Goal: Task Accomplishment & Management: Manage account settings

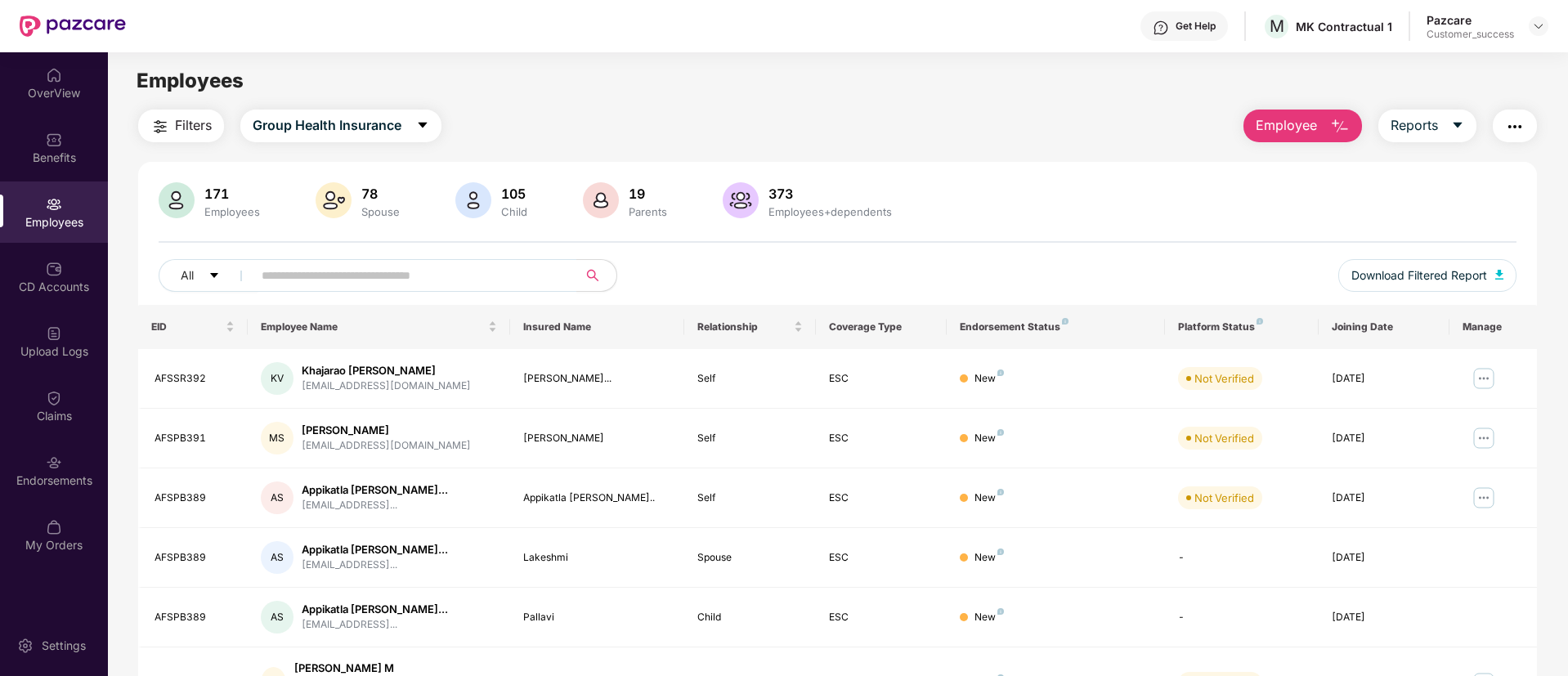
click at [737, 54] on main "Employees Filters Group Health Insurance Employee Reports 171 Employees 78 Spou…" at bounding box center [837, 390] width 1459 height 676
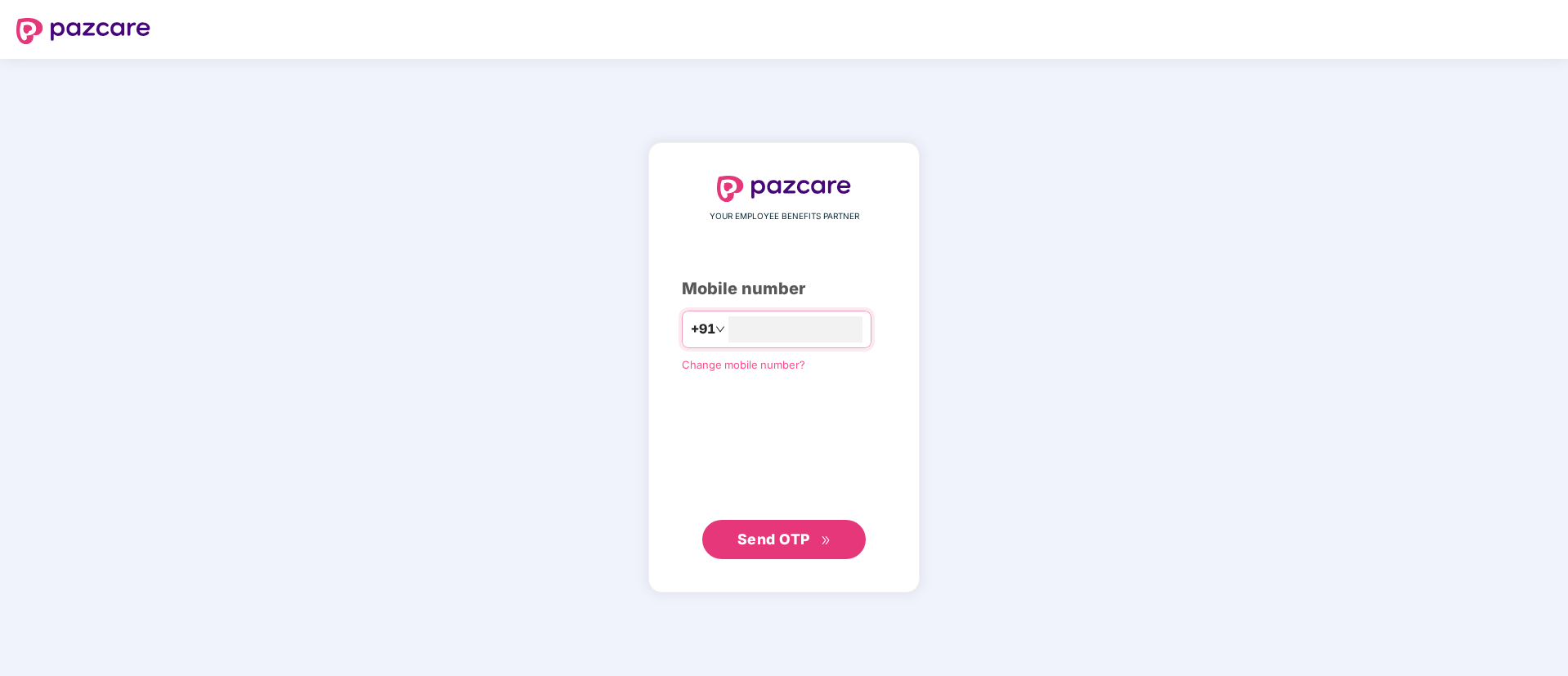
type input "**********"
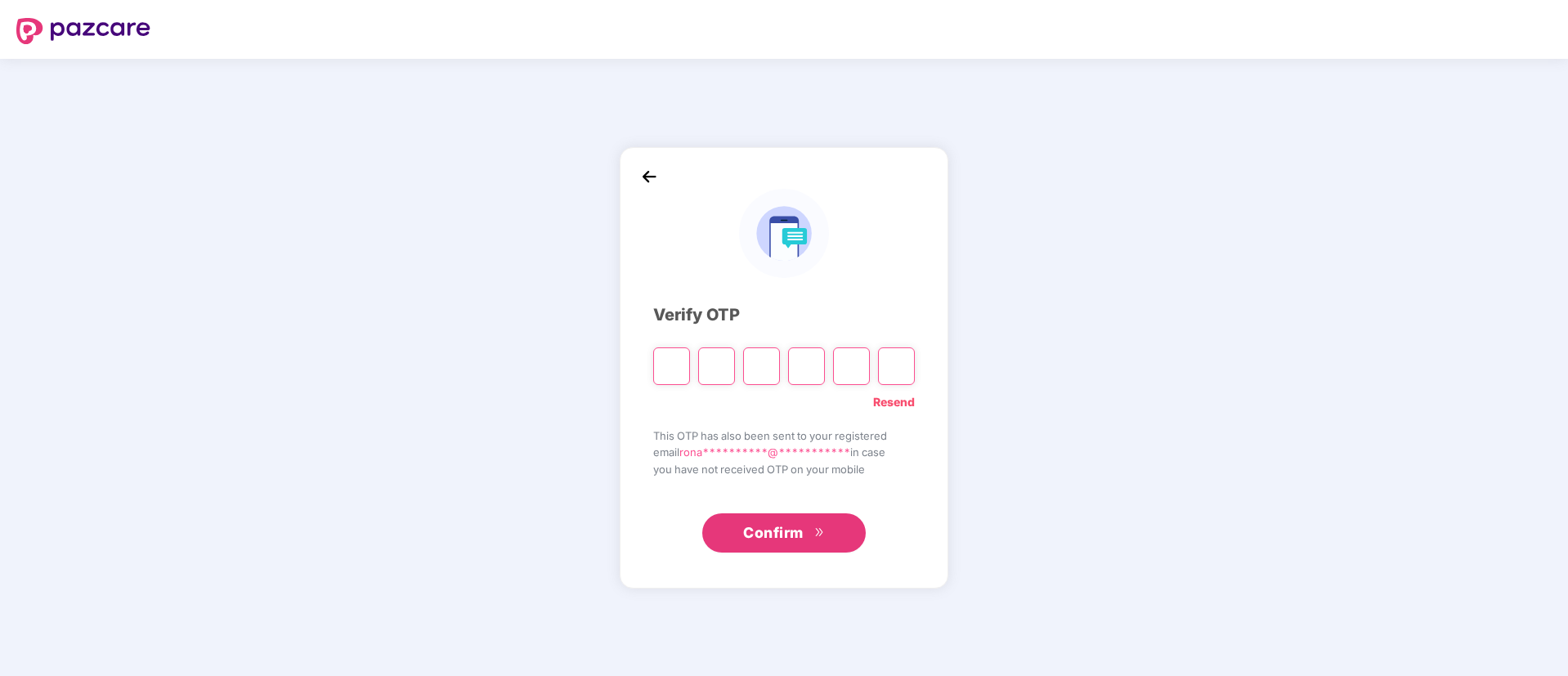
type input "*"
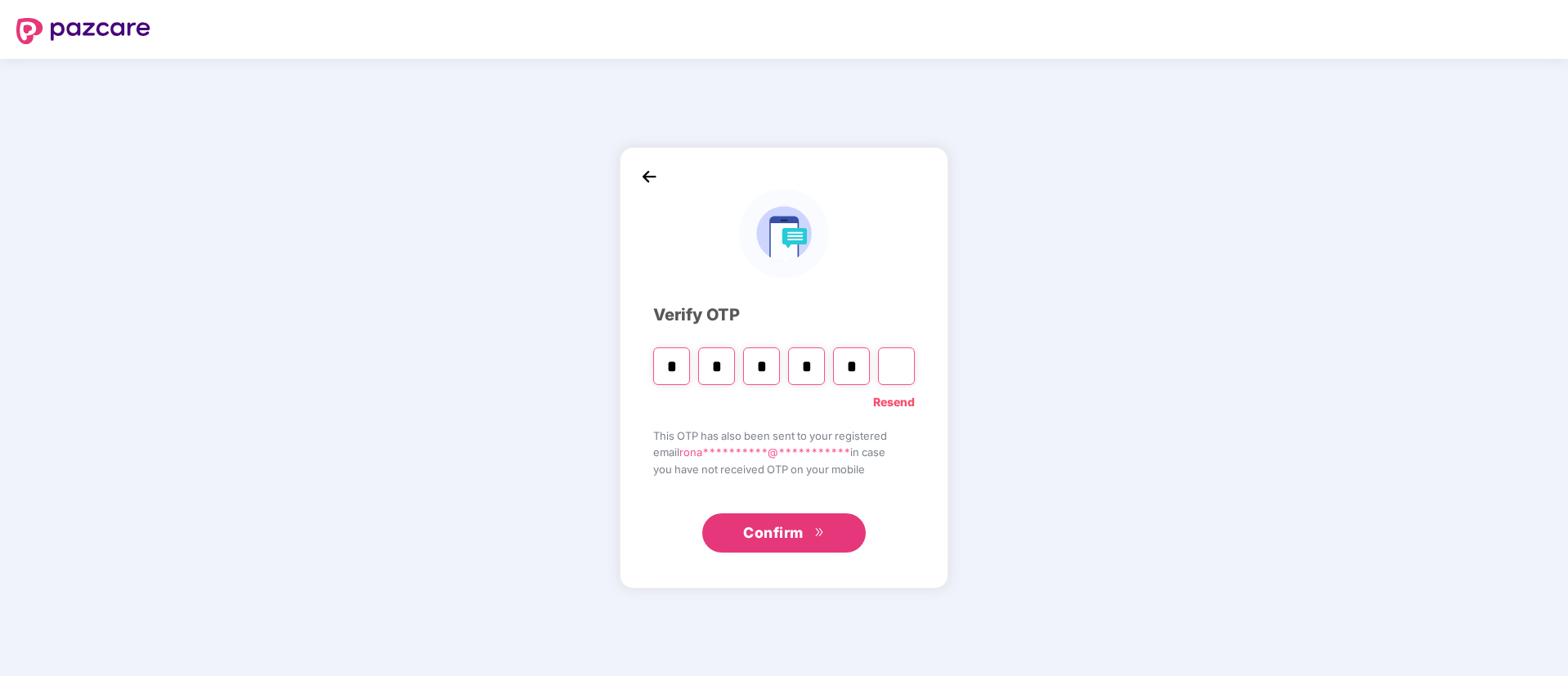
type input "*"
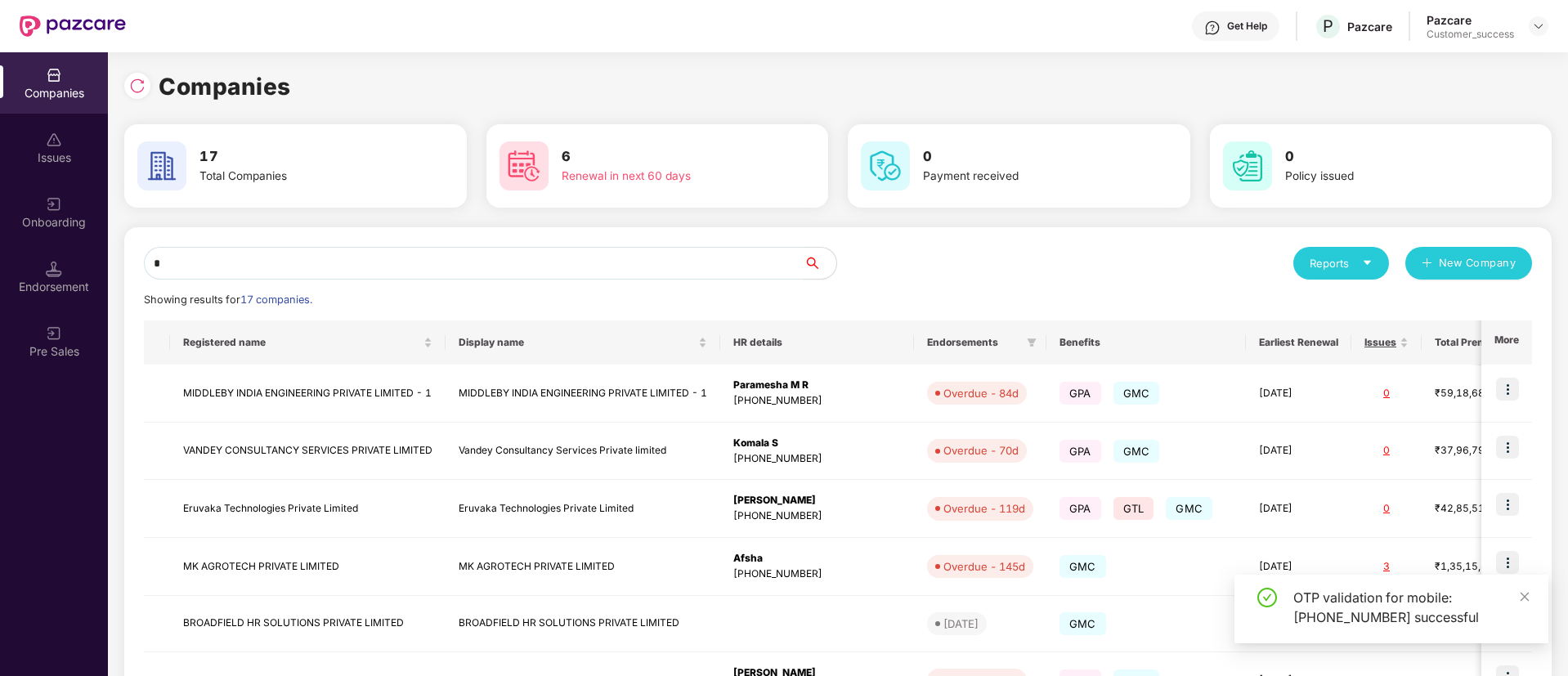
click at [551, 257] on input "*" at bounding box center [474, 263] width 659 height 33
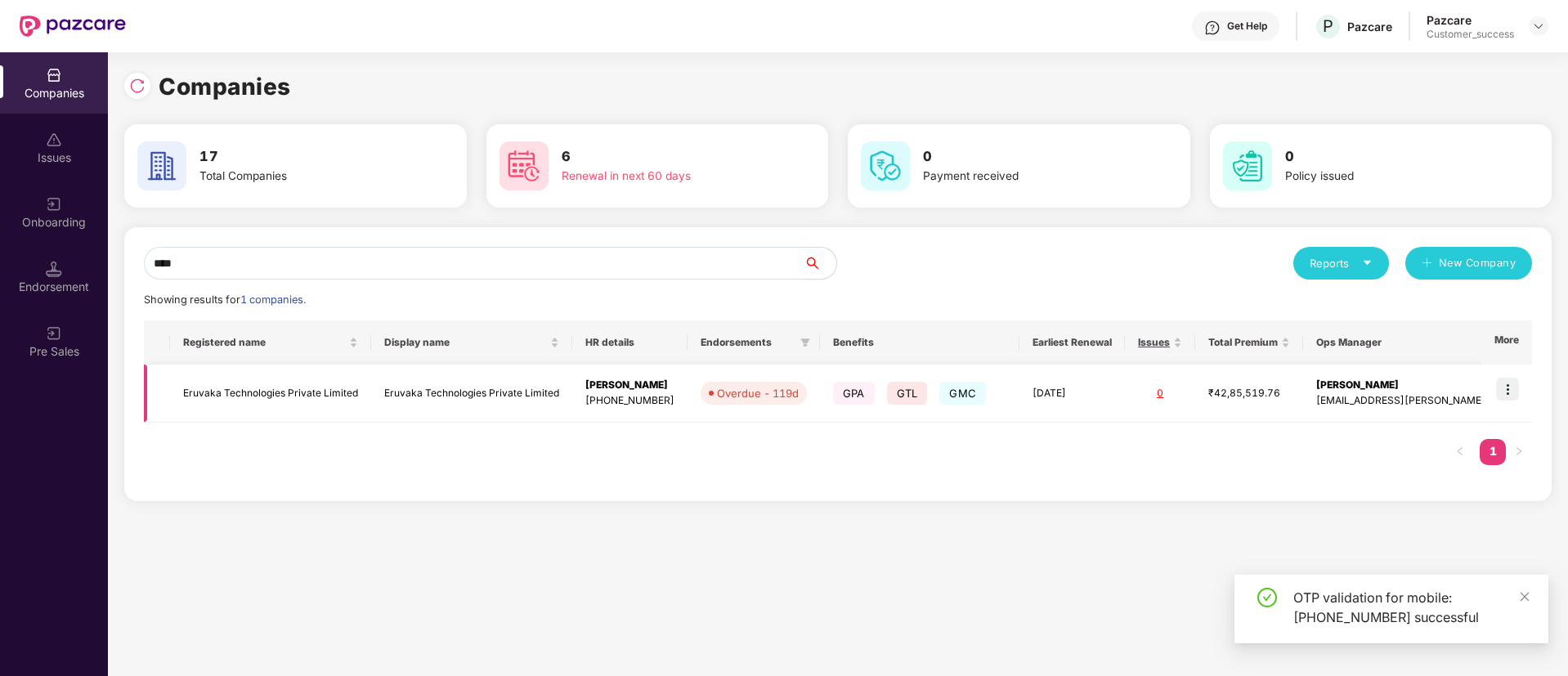
type input "****"
click at [1507, 389] on img at bounding box center [1507, 389] width 23 height 23
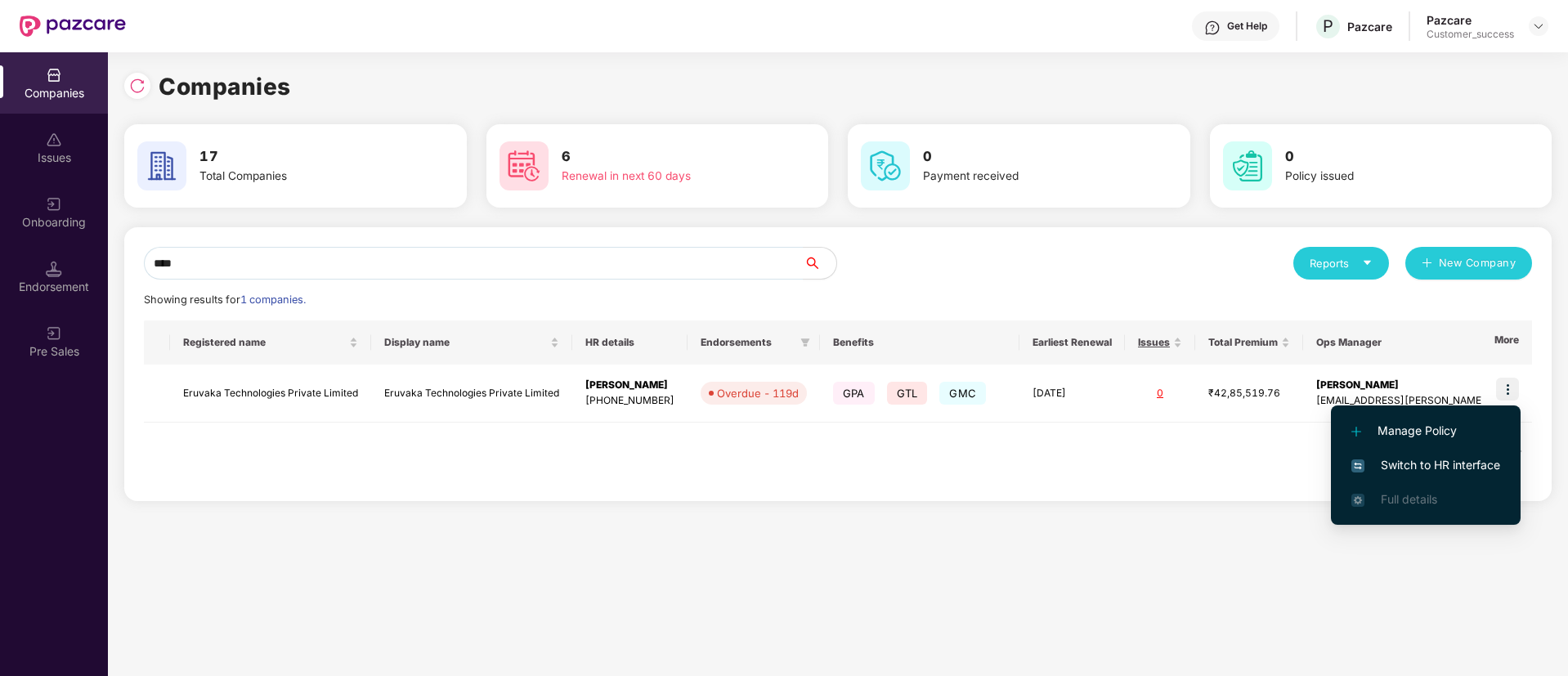
click at [1418, 460] on span "Switch to HR interface" at bounding box center [1426, 465] width 148 height 18
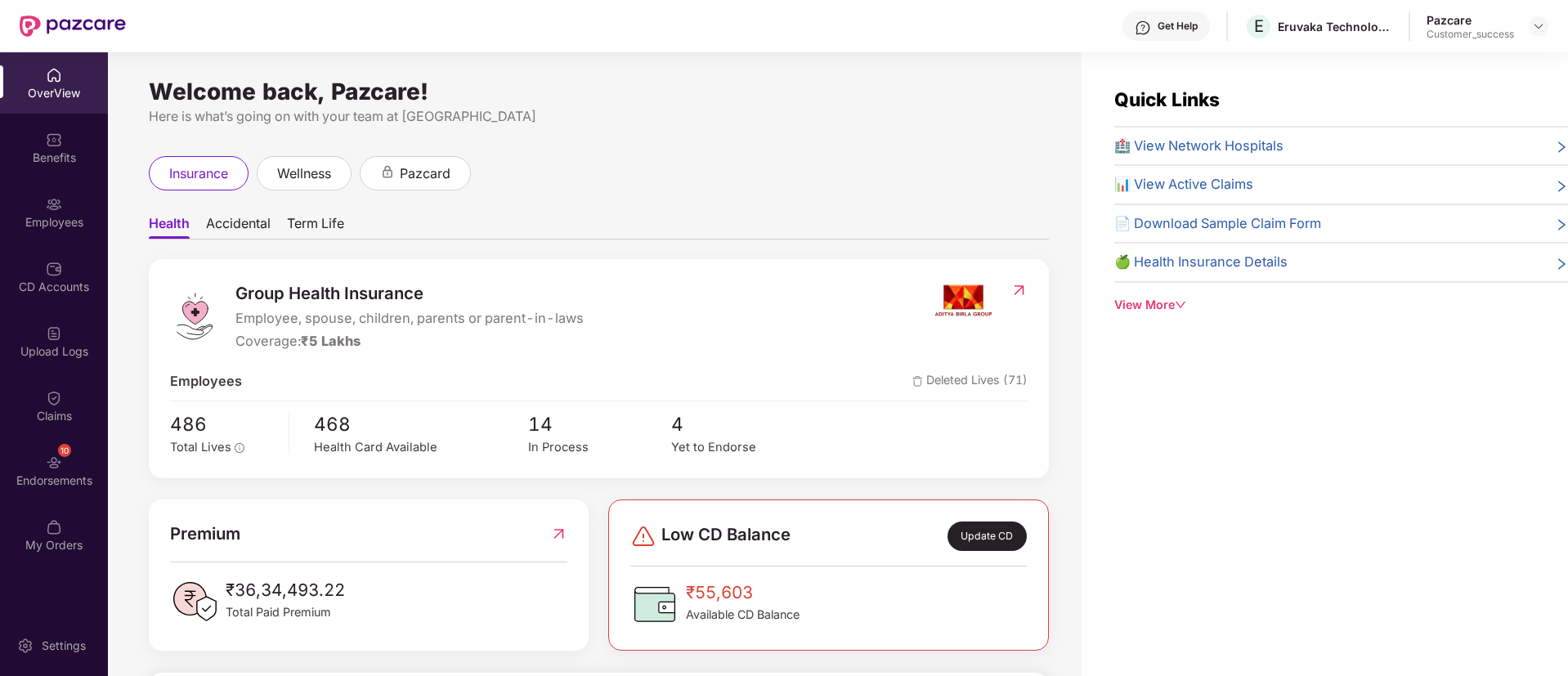
click at [61, 218] on div "Employees" at bounding box center [54, 222] width 108 height 16
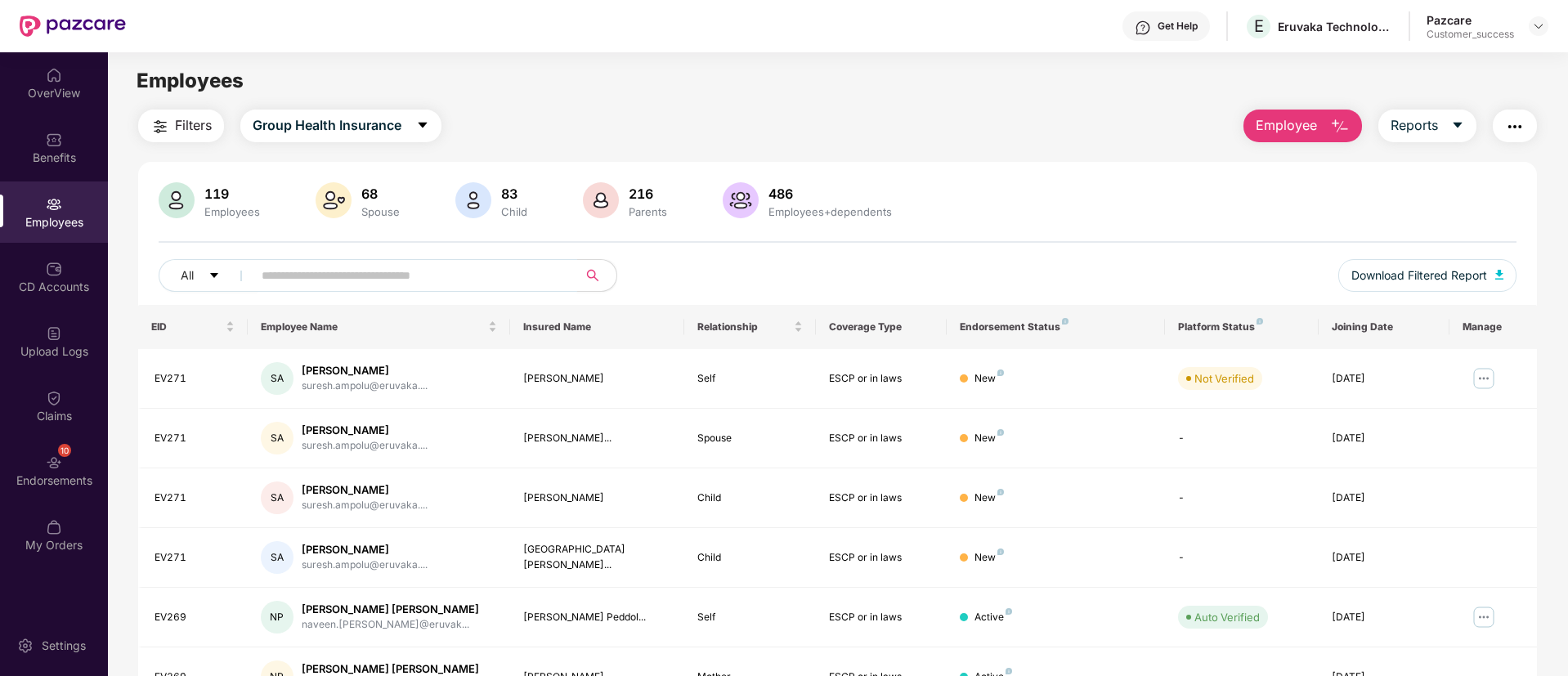
click at [354, 280] on input "text" at bounding box center [408, 275] width 293 height 24
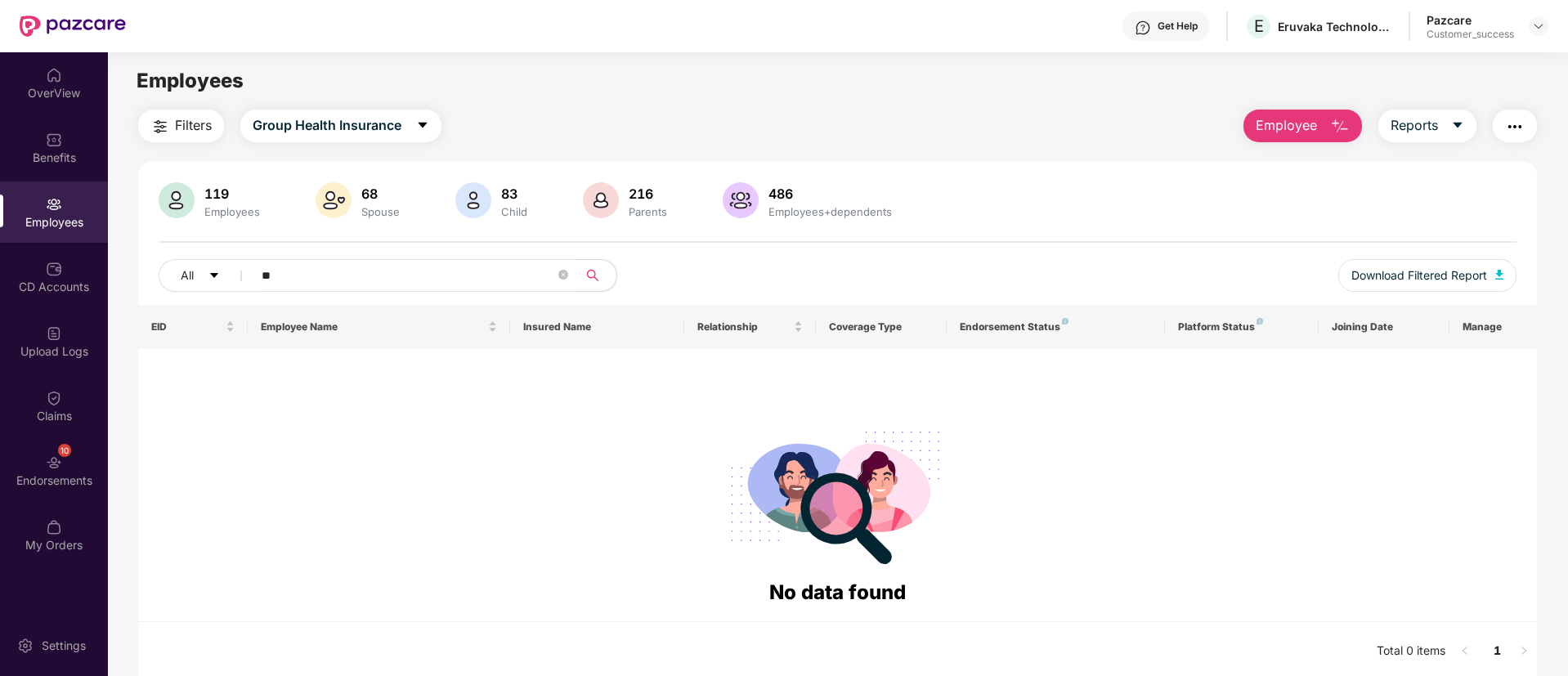
type input "*"
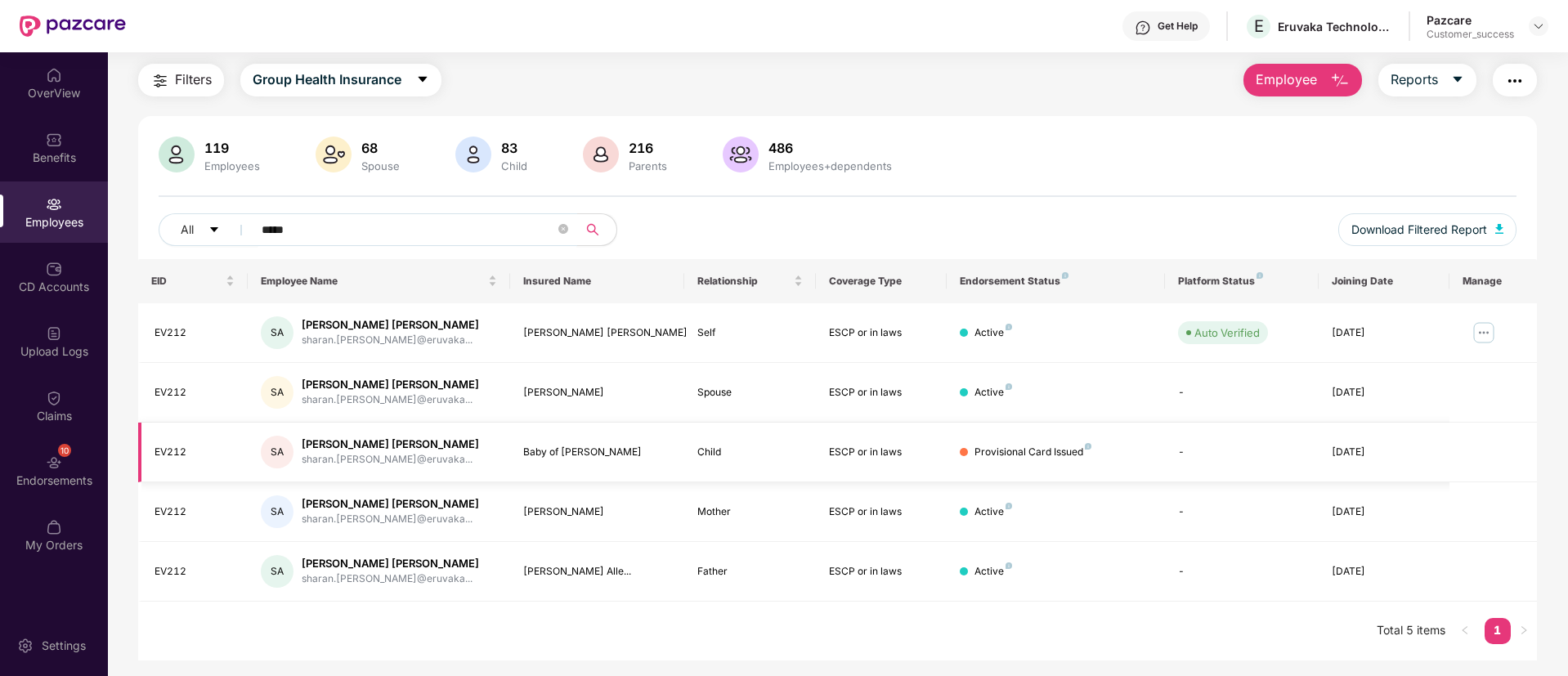
scroll to position [47, 0]
type input "*****"
click at [1494, 338] on img at bounding box center [1483, 332] width 26 height 26
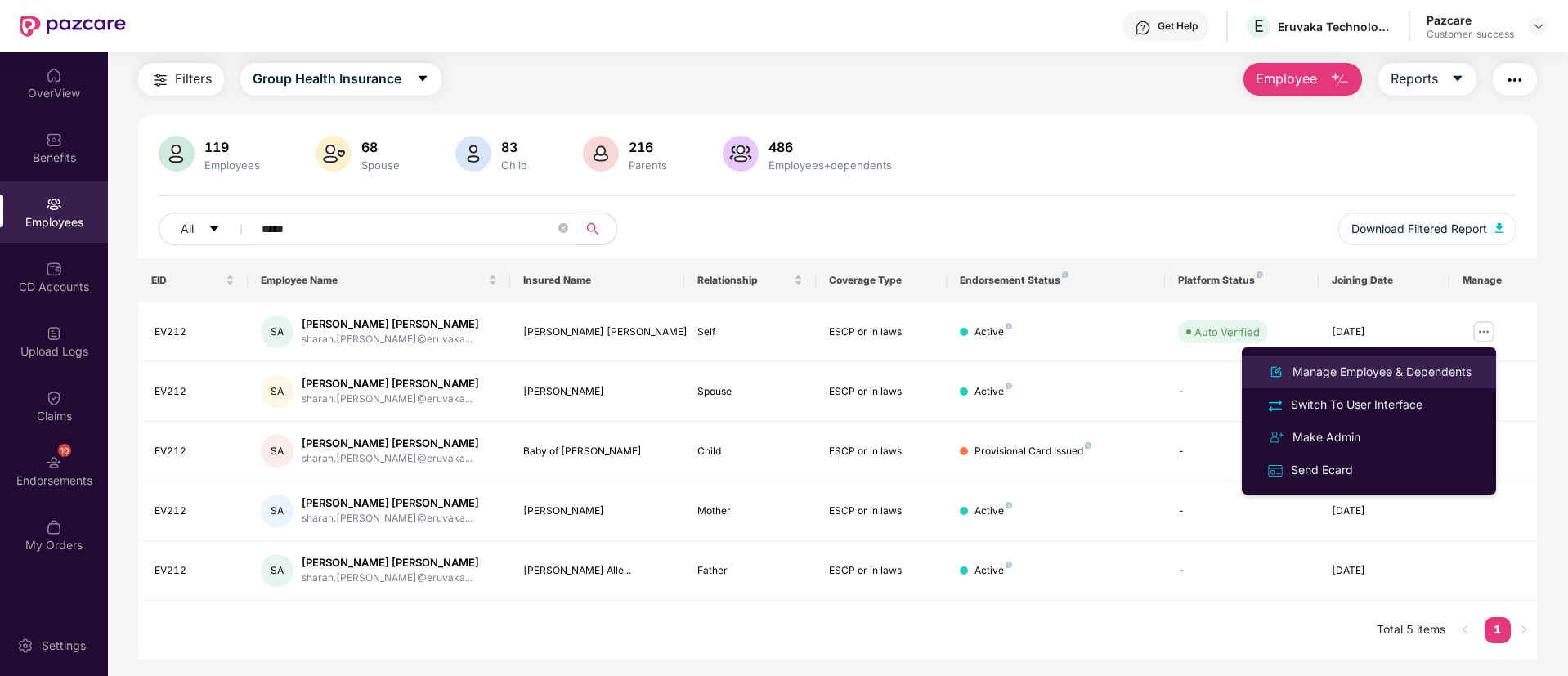
click at [1420, 363] on div "Manage Employee & Dependents" at bounding box center [1382, 372] width 186 height 18
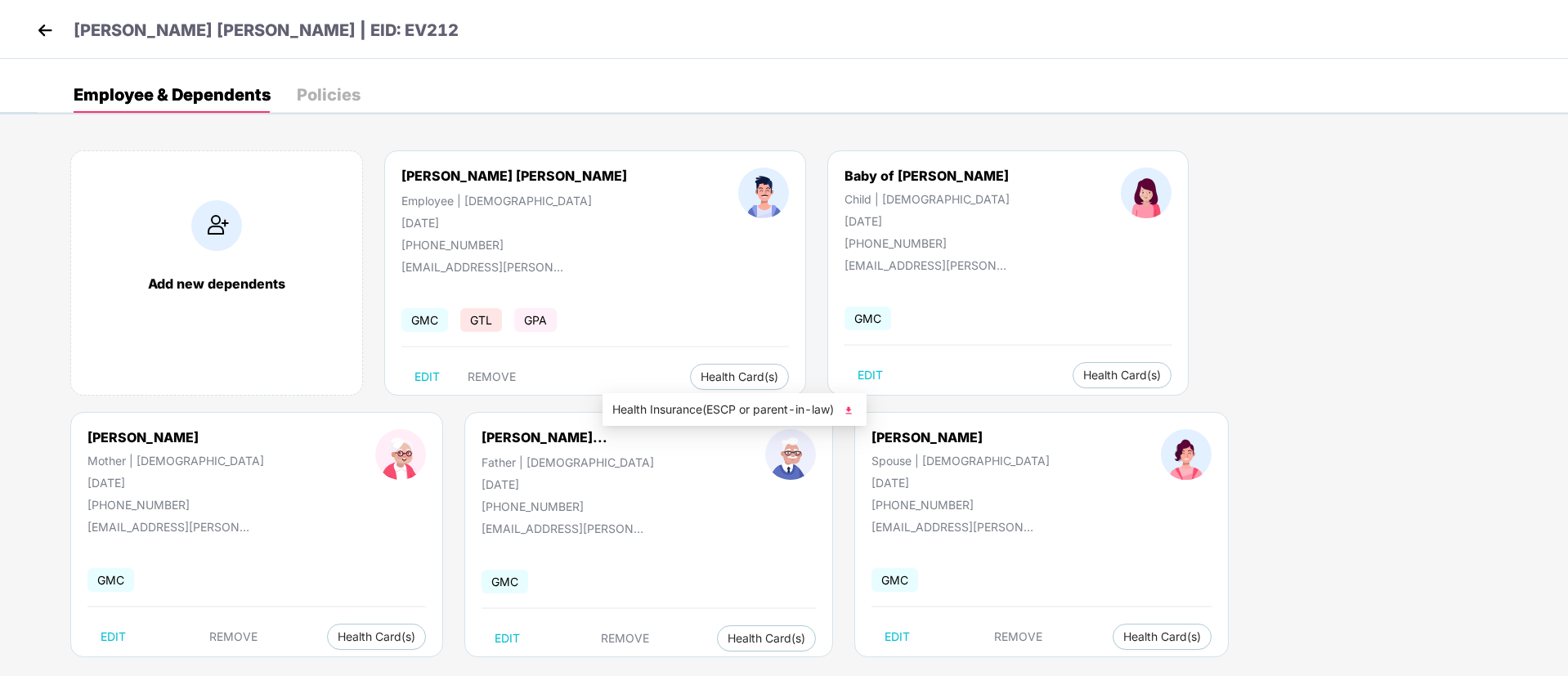
click at [853, 417] on img at bounding box center [848, 410] width 16 height 16
